Goal: Task Accomplishment & Management: Manage account settings

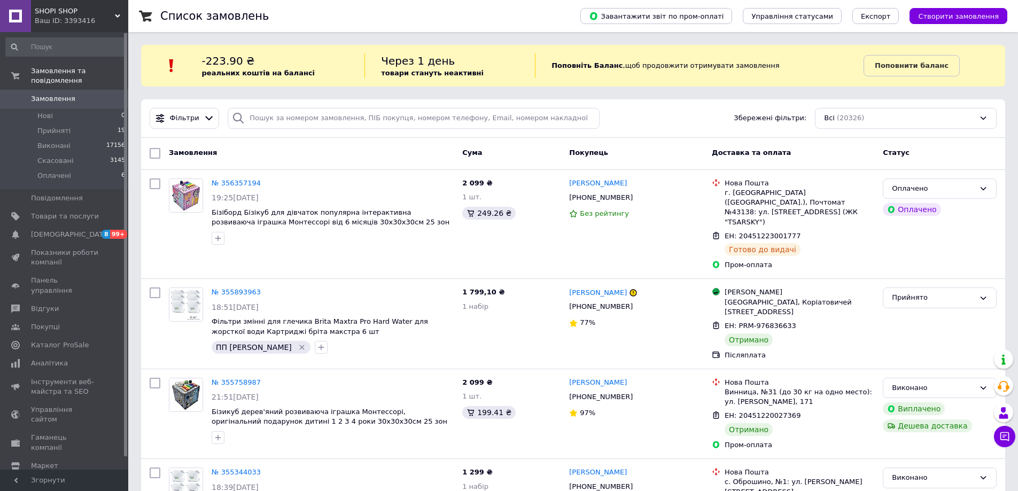
click at [87, 22] on div "Ваш ID: 3393416" at bounding box center [82, 21] width 94 height 10
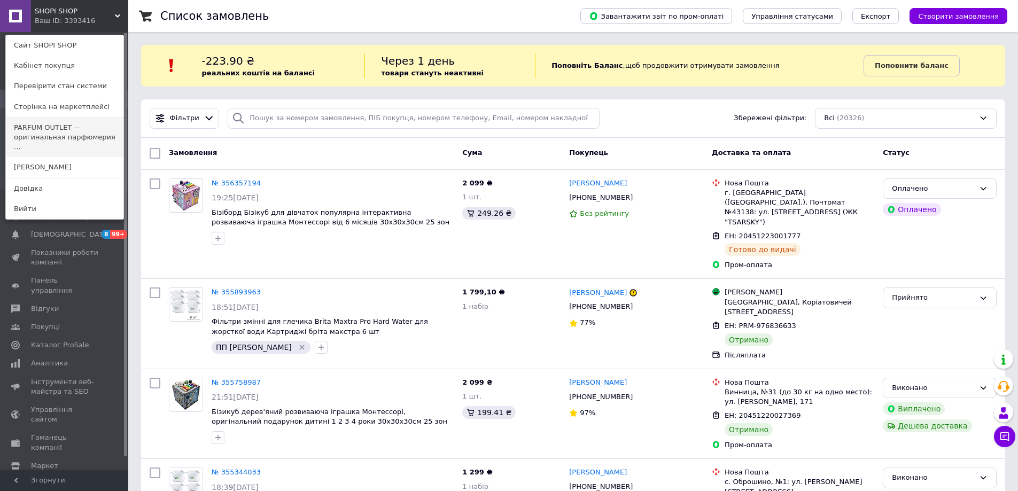
click at [95, 132] on link "PARFUM OUTLET — оригинальная парфюмерия ..." at bounding box center [65, 138] width 118 height 40
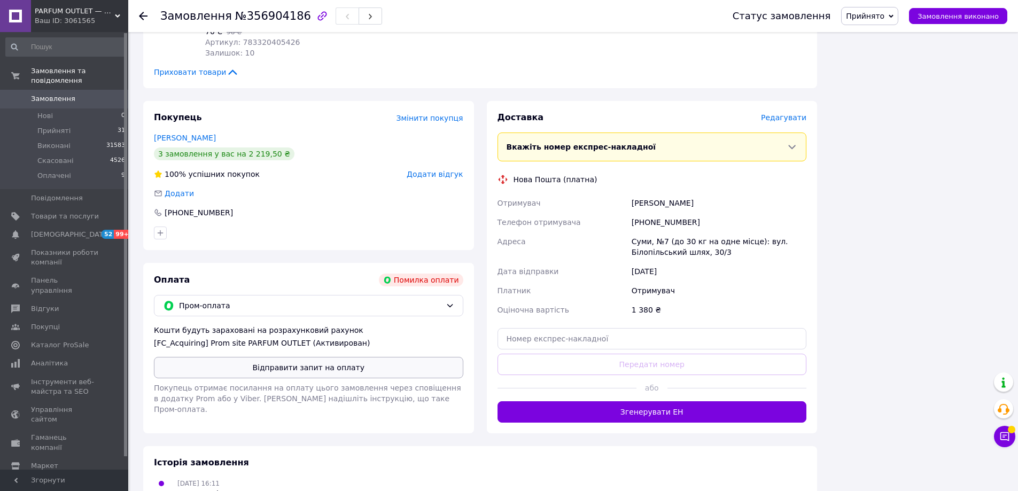
scroll to position [980, 0]
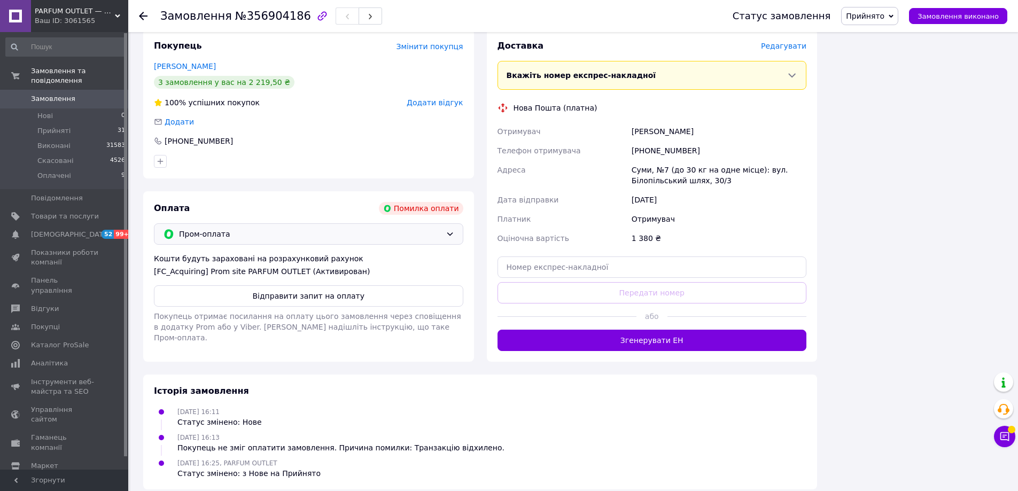
click at [319, 228] on span "Пром-оплата" at bounding box center [310, 234] width 262 height 12
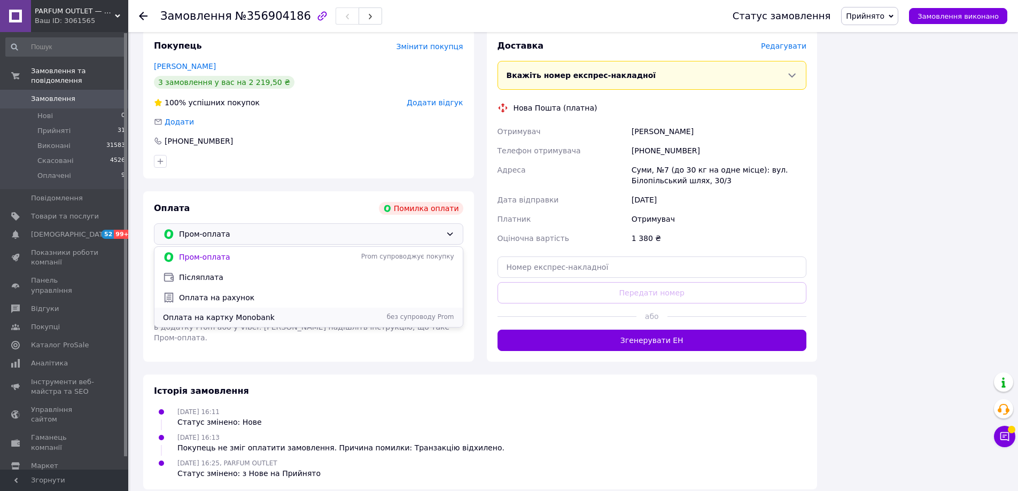
click at [238, 312] on span "Оплата на картку Monobank" at bounding box center [249, 317] width 173 height 11
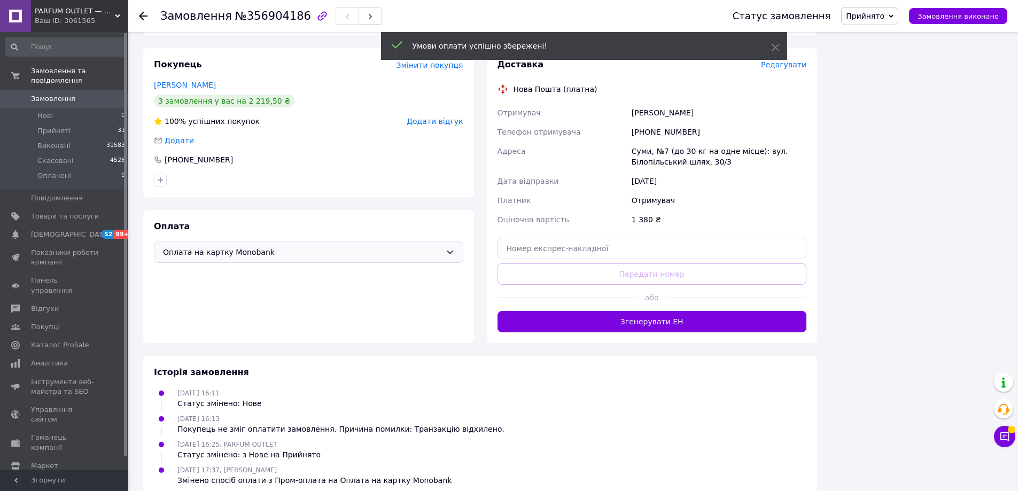
scroll to position [968, 0]
